Goal: Contribute content: Add original content to the website for others to see

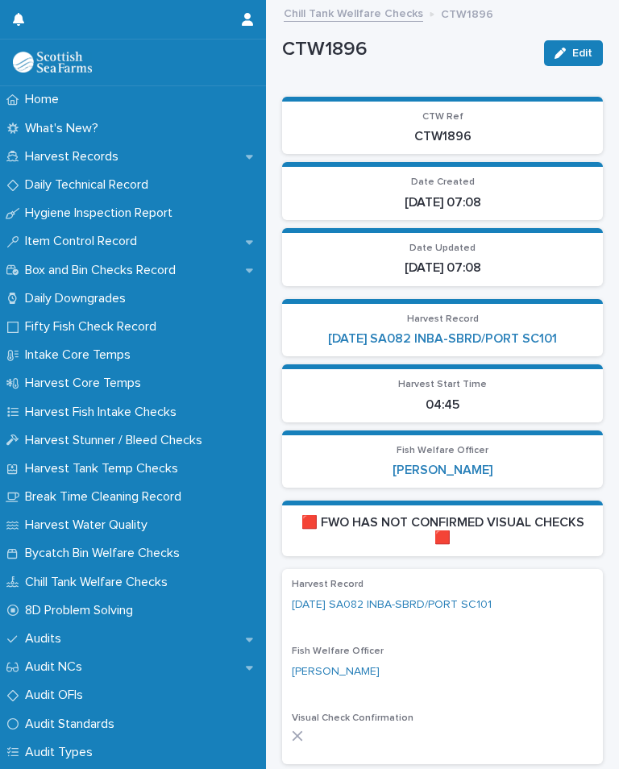
click at [103, 152] on p "Harvest Records" at bounding box center [75, 156] width 113 height 15
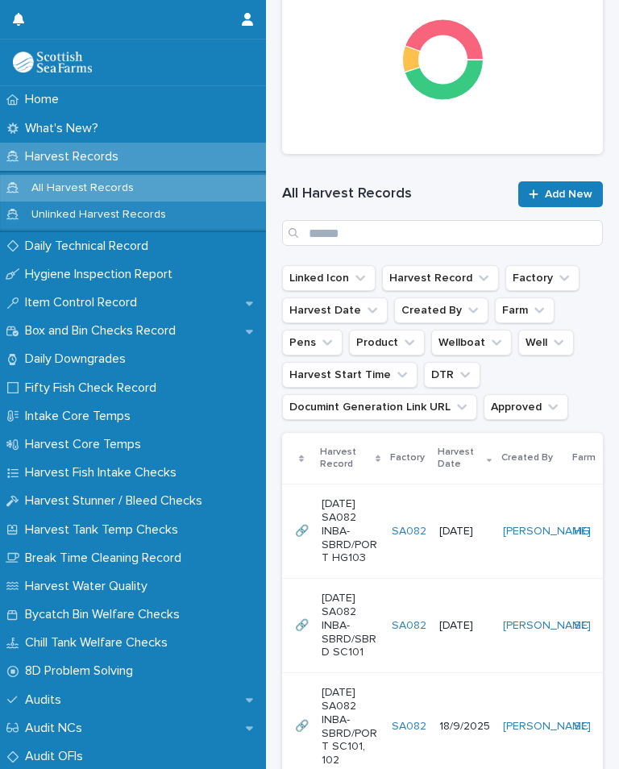
scroll to position [862, 0]
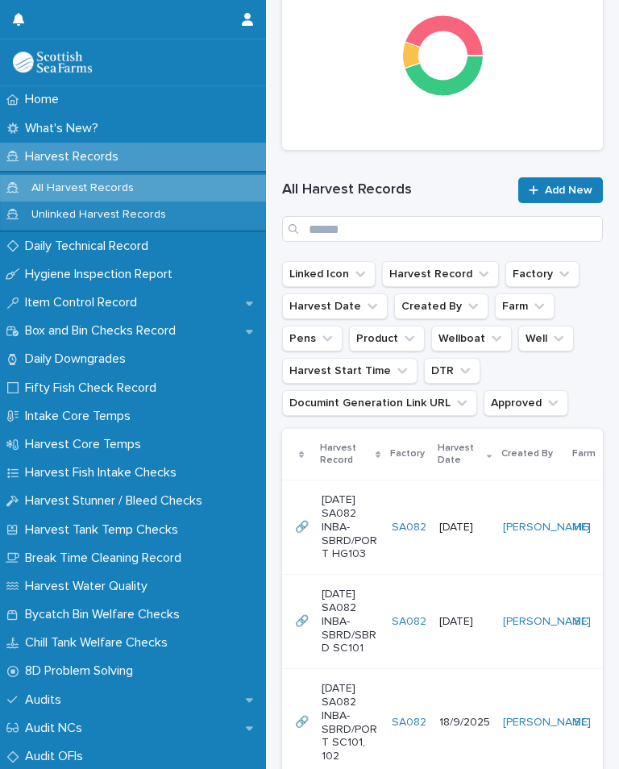
click at [431, 504] on td "SA082" at bounding box center [409, 527] width 48 height 94
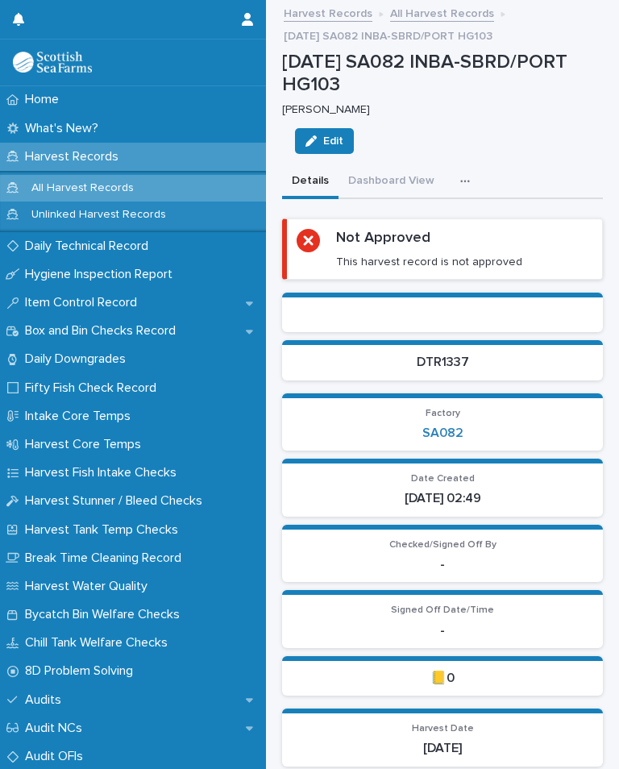
click at [456, 172] on button "button" at bounding box center [468, 181] width 35 height 32
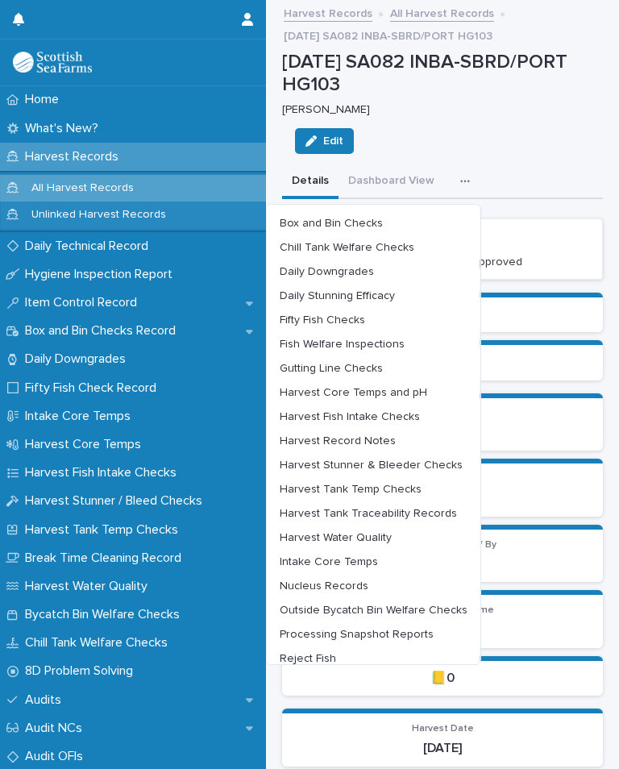
click at [400, 411] on span "Harvest Fish Intake Checks" at bounding box center [350, 416] width 140 height 11
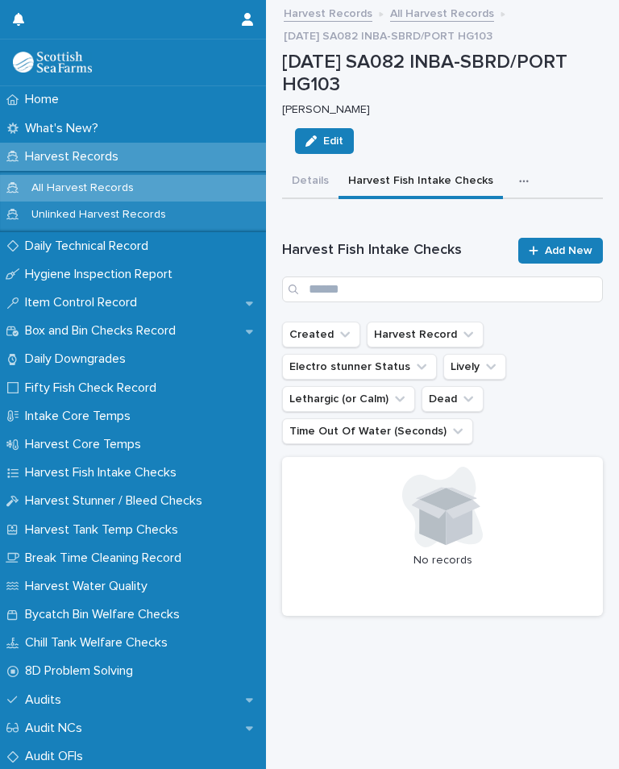
click at [568, 238] on link "Add New" at bounding box center [560, 251] width 85 height 26
